Goal: Information Seeking & Learning: Learn about a topic

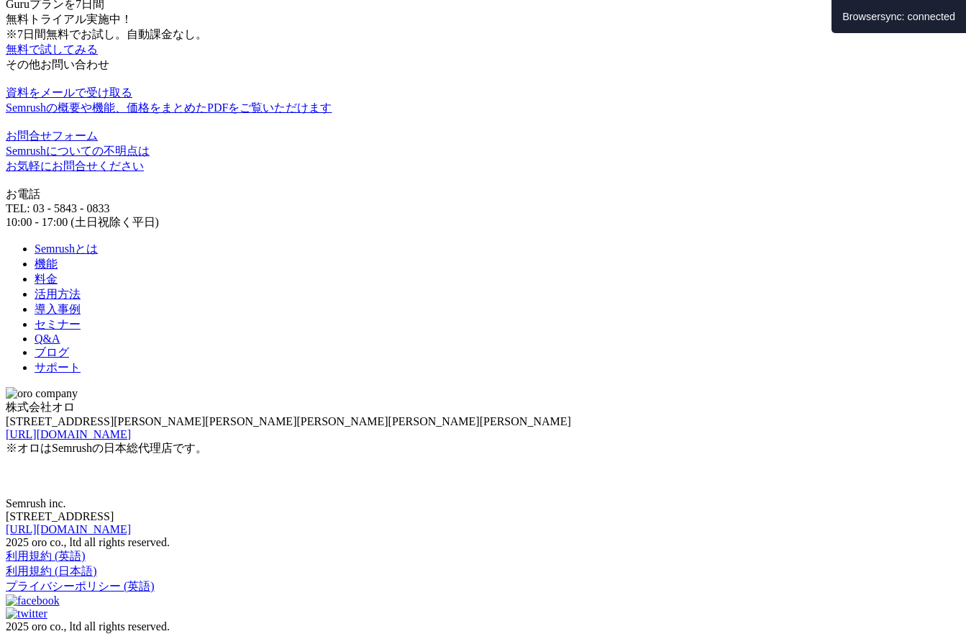
scroll to position [1364, 0]
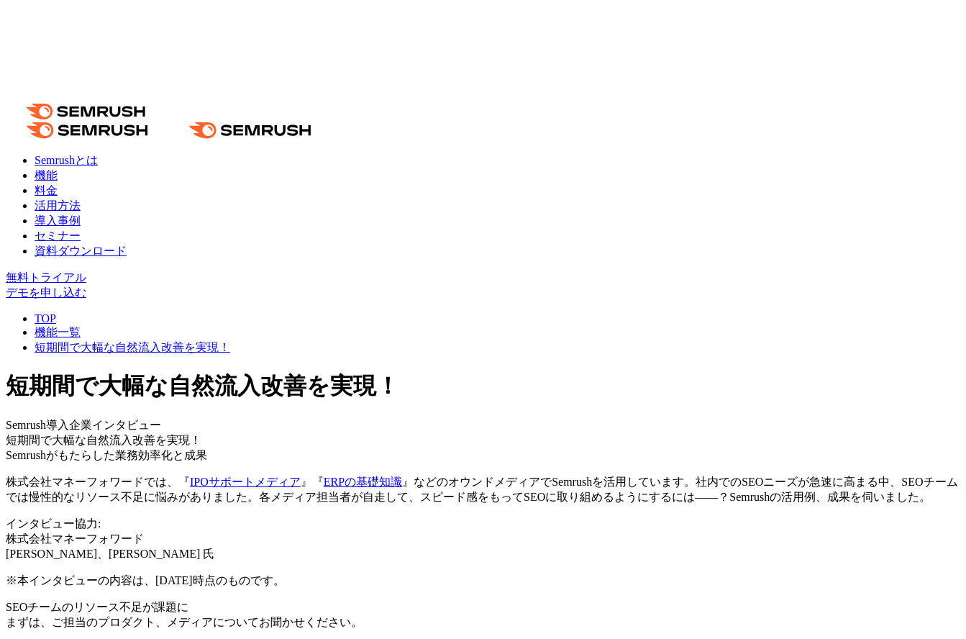
scroll to position [23, 0]
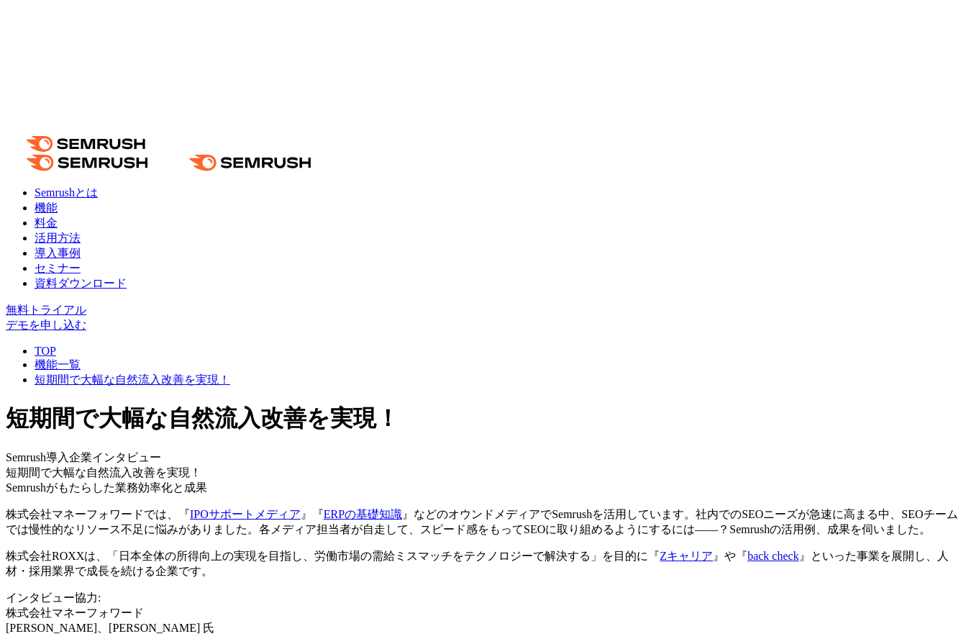
scroll to position [23, 0]
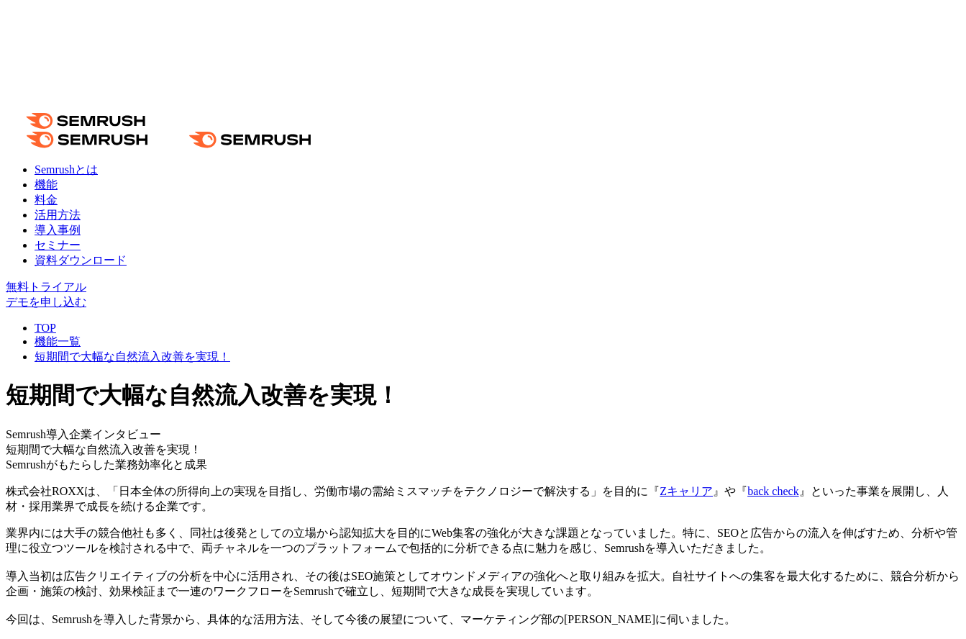
scroll to position [23, 0]
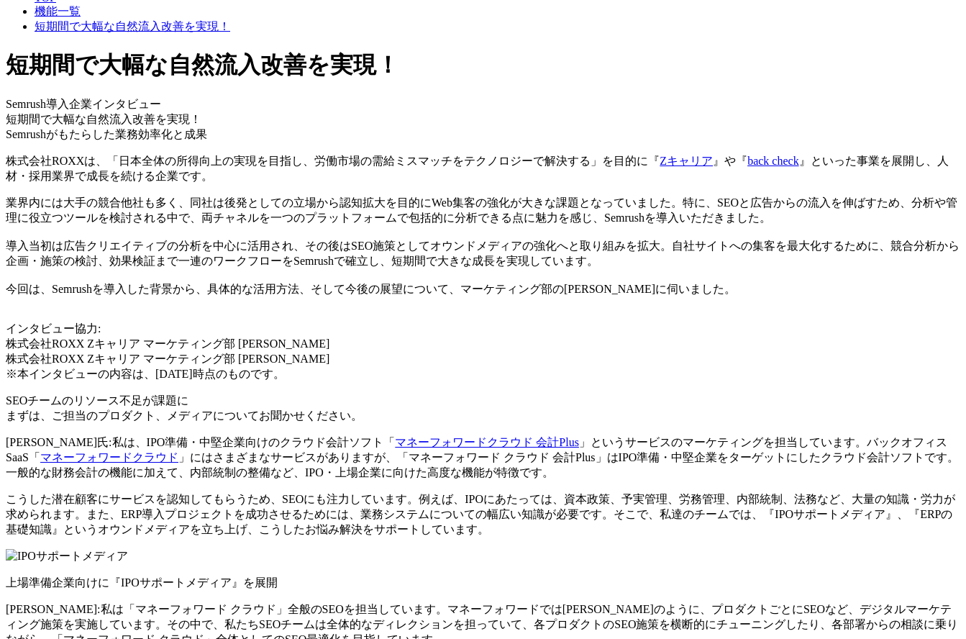
scroll to position [354, 0]
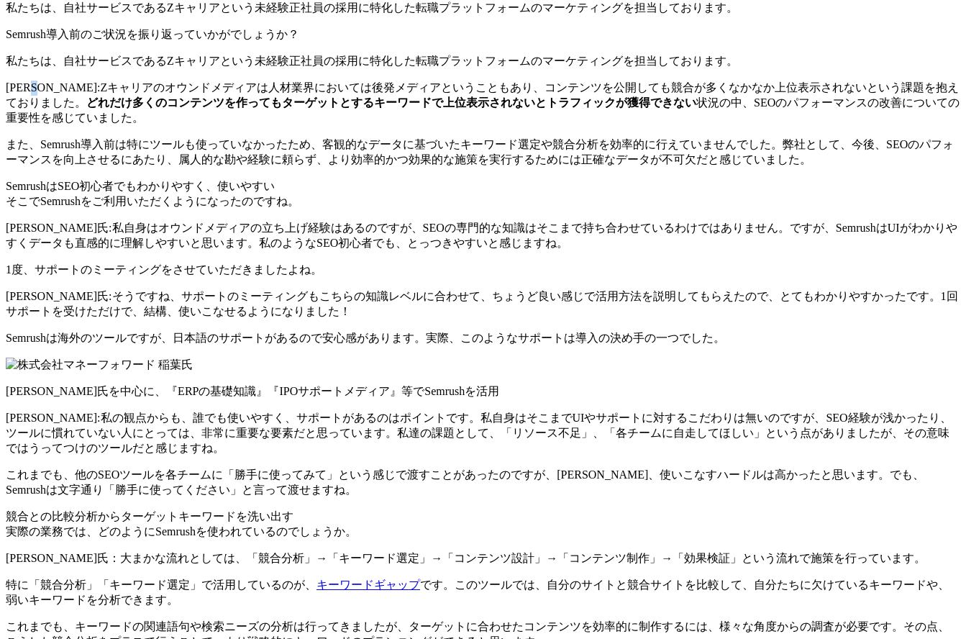
click at [195, 126] on p "清水氏: Zキャリアのオウンドメディアは人材業界においては後発メディアということもあり、コンテンツを公開しても競合が多くなかなか上位表示されないという課題を抱…" at bounding box center [483, 103] width 954 height 45
click at [315, 126] on p "清水氏: Zキャリアのオウンドメディアは人材業界においては後発メディアということもあり、コンテンツを公開しても競合が多くなかなか上位表示されないという課題を抱…" at bounding box center [483, 103] width 954 height 45
click at [519, 126] on p "清水氏: Zキャリアのオウンドメディアは人材業界においては後発メディアということもあり、コンテンツを公開しても競合が多くなかなか上位表示されないという課題を抱…" at bounding box center [483, 103] width 954 height 45
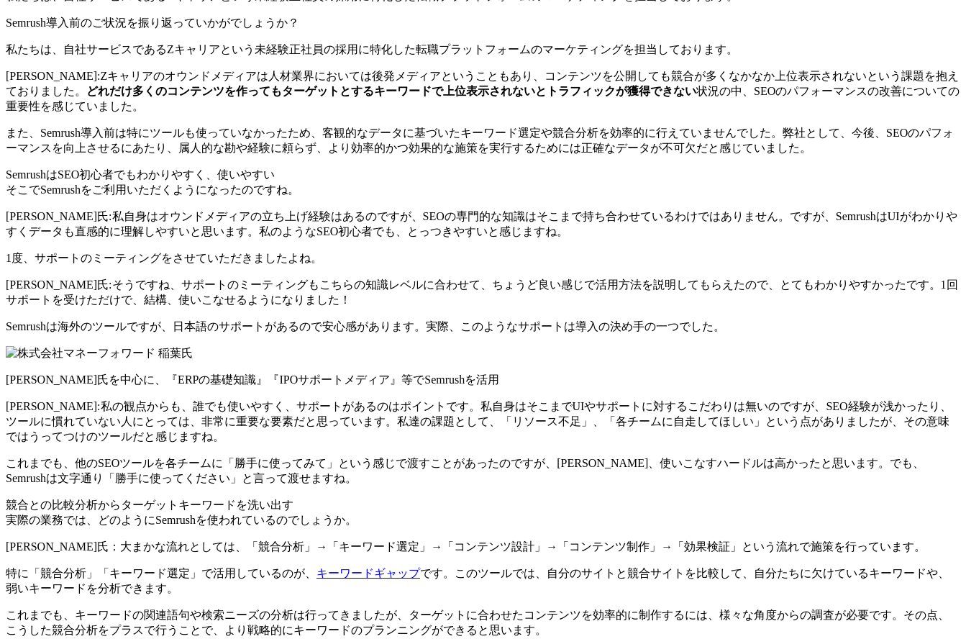
scroll to position [801, 0]
